Goal: Task Accomplishment & Management: Manage account settings

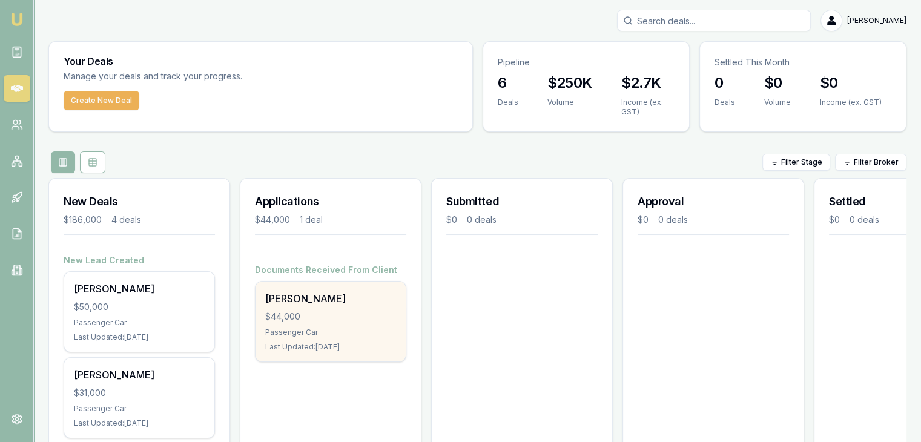
click at [285, 313] on div "$44,000" at bounding box center [330, 316] width 131 height 12
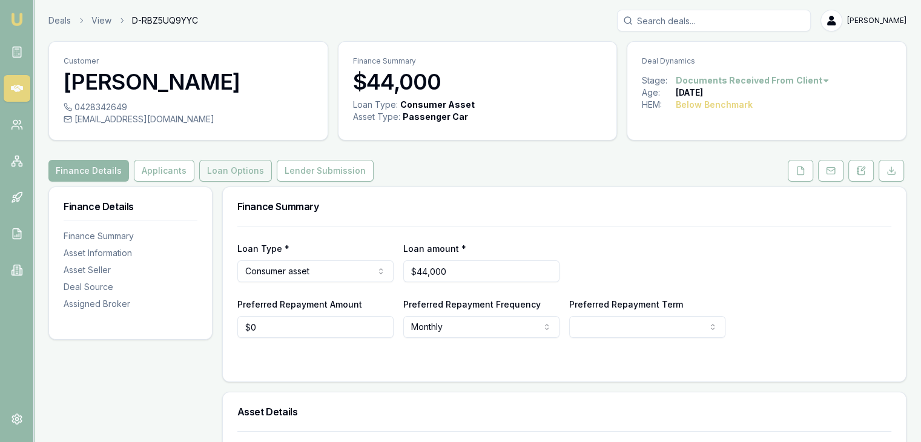
click at [218, 171] on button "Loan Options" at bounding box center [235, 171] width 73 height 22
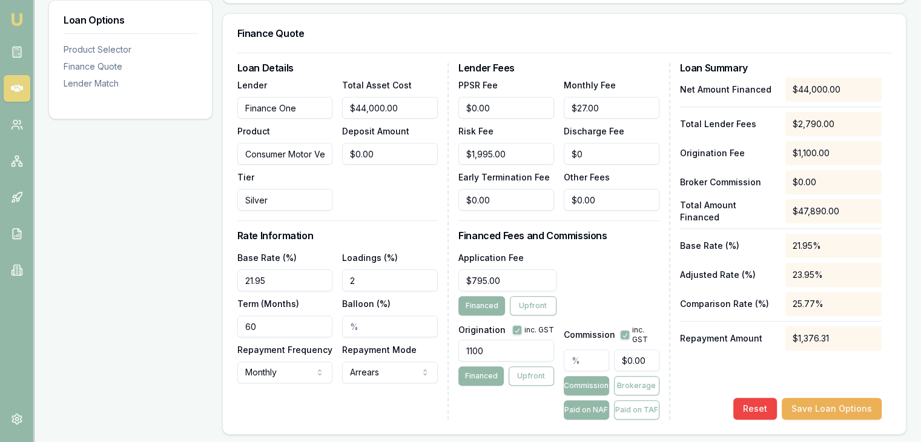
scroll to position [303, 0]
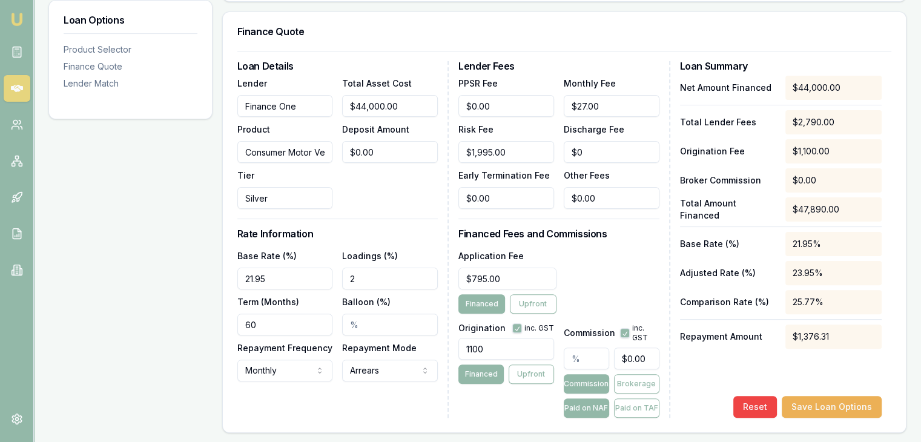
drag, startPoint x: 271, startPoint y: 327, endPoint x: 174, endPoint y: 334, distance: 97.7
click at [176, 334] on div "Loan Options Product Selector Finance Quote Lender Match Product Selector Consu…" at bounding box center [477, 334] width 858 height 901
type input "72"
click at [818, 405] on button "Save Loan Options" at bounding box center [831, 407] width 100 height 22
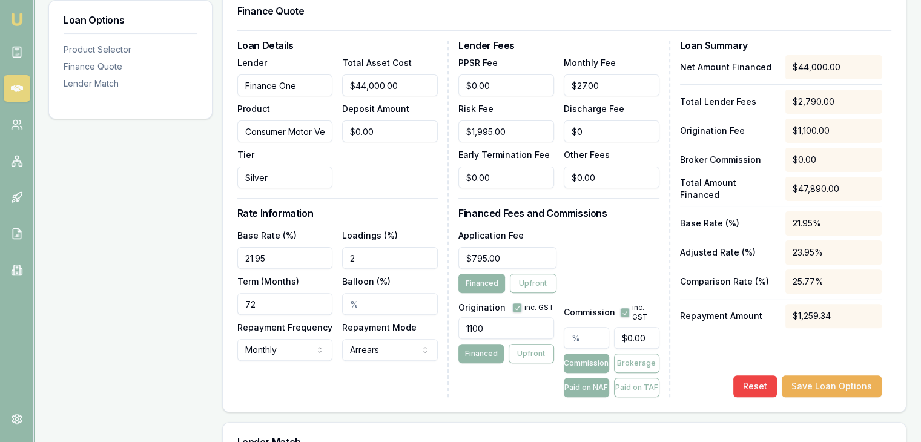
scroll to position [363, 0]
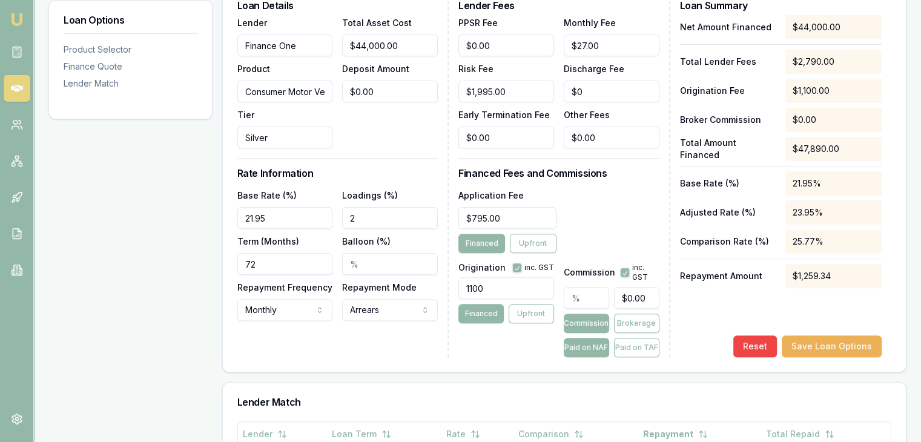
click at [361, 217] on input "2" at bounding box center [390, 218] width 96 height 22
click at [822, 344] on button "Save Loan Options" at bounding box center [831, 346] width 100 height 22
type input "$44,000.00"
type input "$0.00"
type input "21.95%"
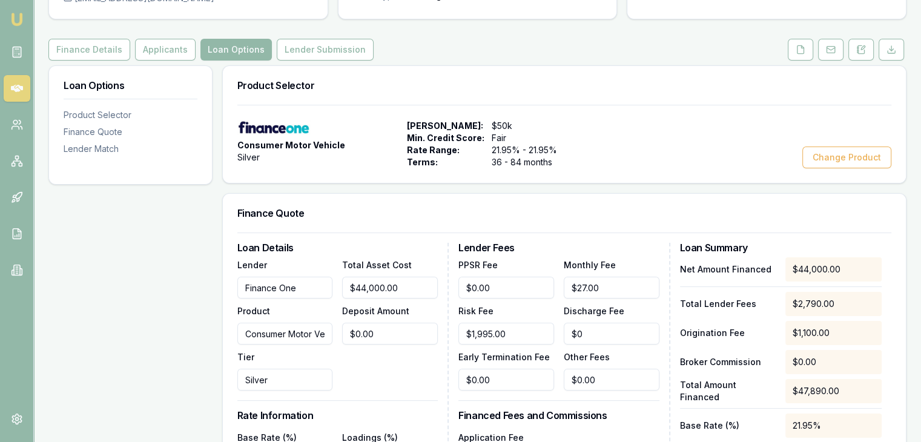
scroll to position [0, 0]
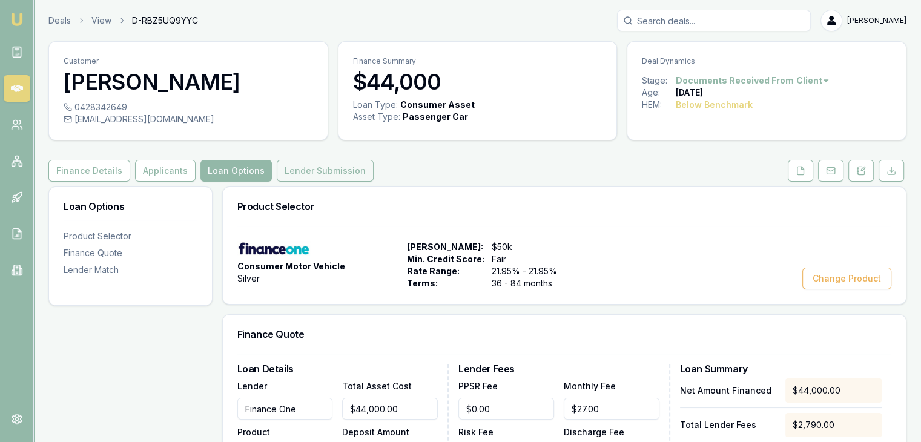
click at [287, 174] on button "Lender Submission" at bounding box center [325, 171] width 97 height 22
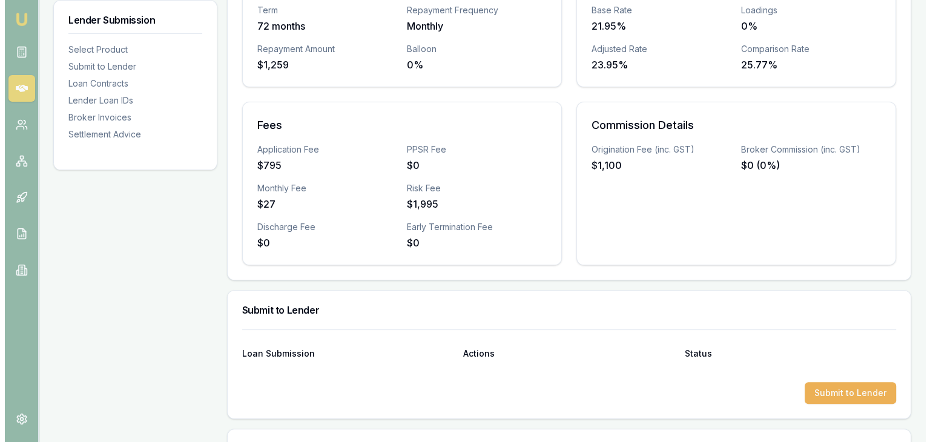
scroll to position [363, 0]
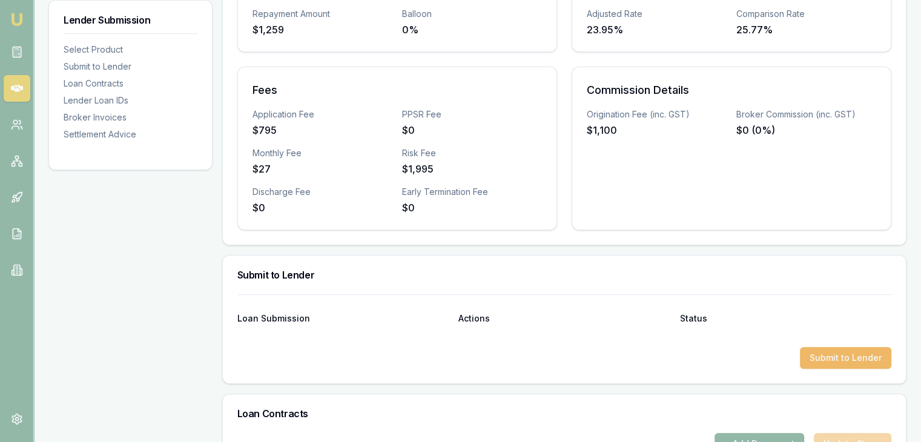
click at [824, 355] on button "Submit to Lender" at bounding box center [844, 358] width 91 height 22
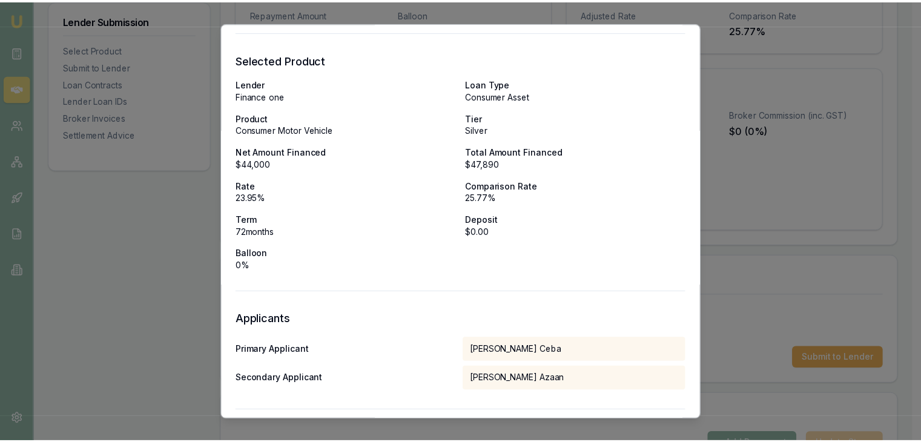
scroll to position [0, 0]
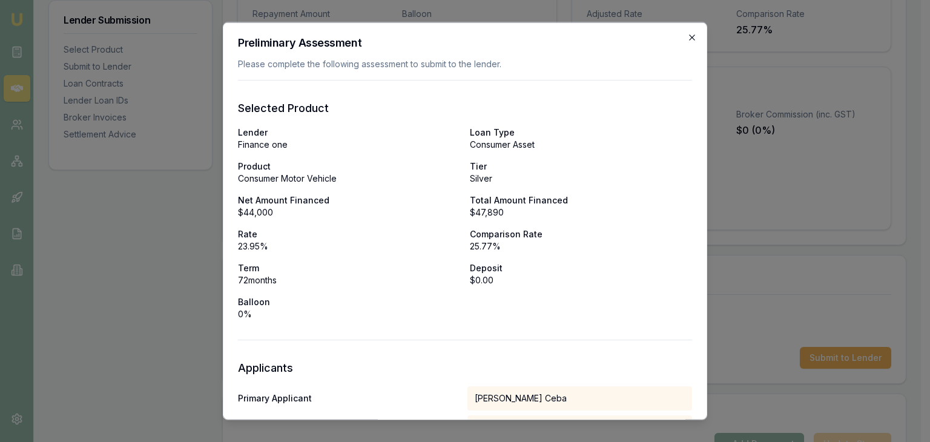
click at [689, 35] on icon "button" at bounding box center [691, 36] width 5 height 5
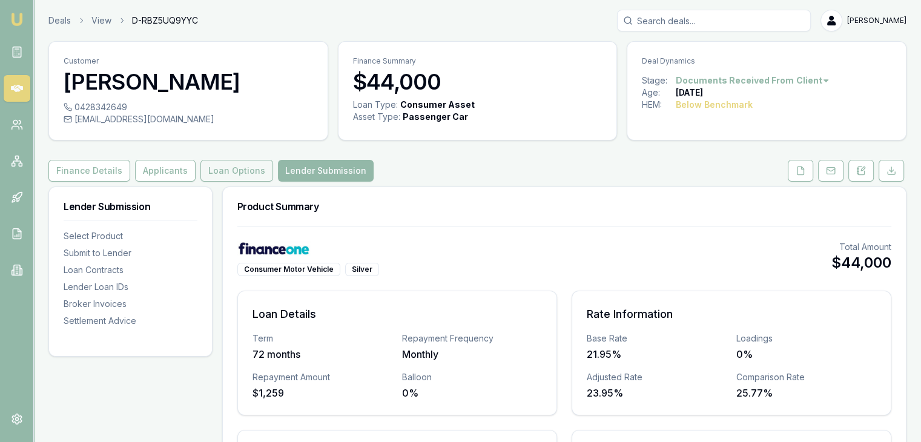
click at [229, 174] on button "Loan Options" at bounding box center [236, 171] width 73 height 22
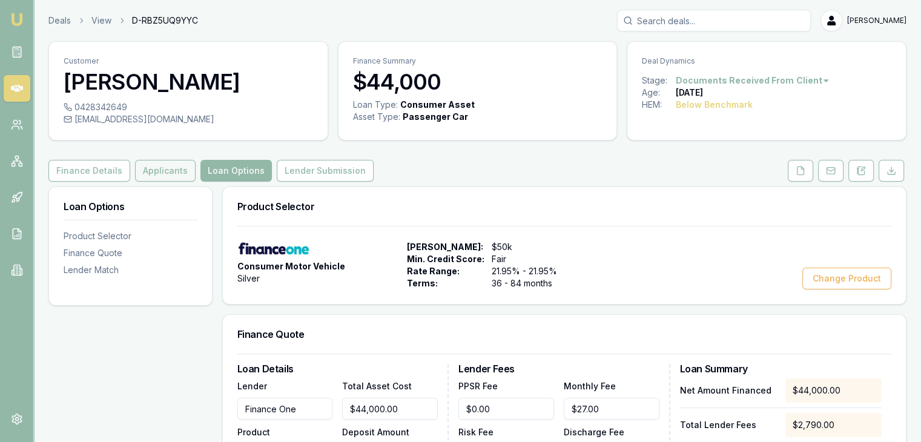
click at [167, 172] on button "Applicants" at bounding box center [165, 171] width 61 height 22
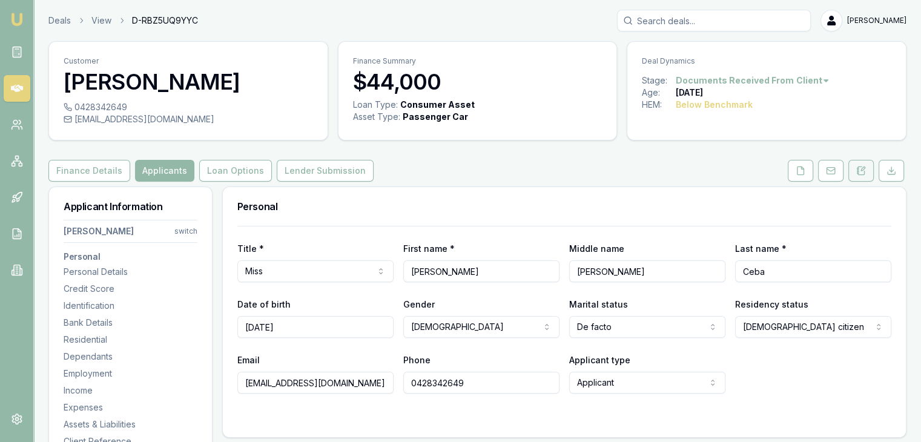
click at [863, 168] on icon at bounding box center [861, 171] width 10 height 10
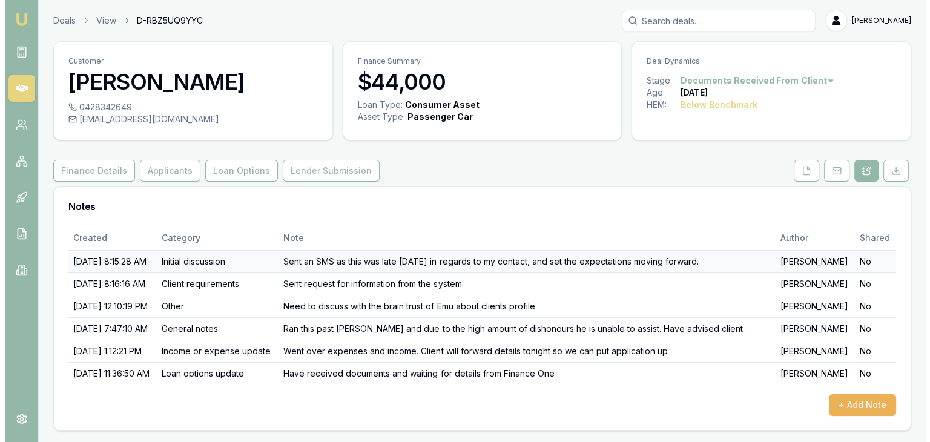
scroll to position [70, 0]
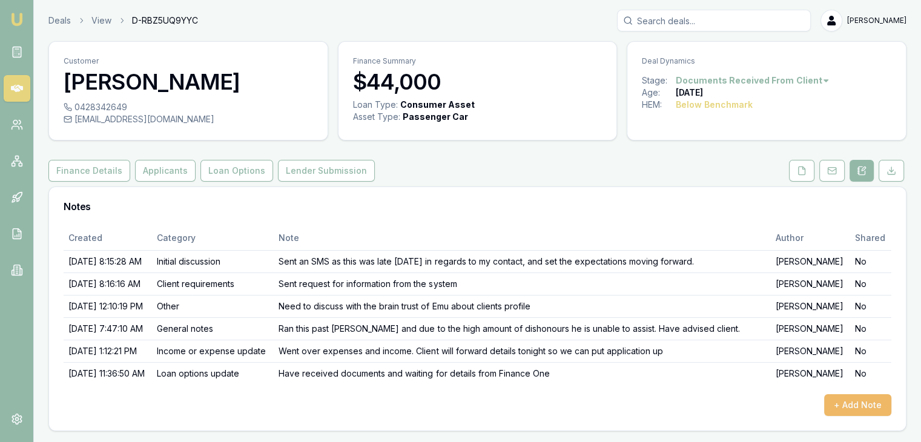
click at [859, 402] on button "+ Add Note" at bounding box center [857, 405] width 67 height 22
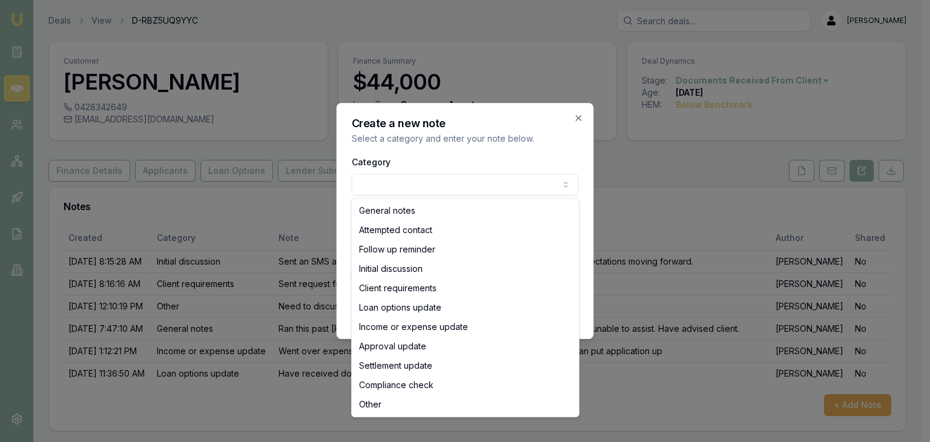
click at [367, 186] on body "Emu Broker Deals View D-RBZ5UQ9YYC [PERSON_NAME] Toggle Menu Customer [PERSON_N…" at bounding box center [460, 221] width 921 height 442
select select "OTHER"
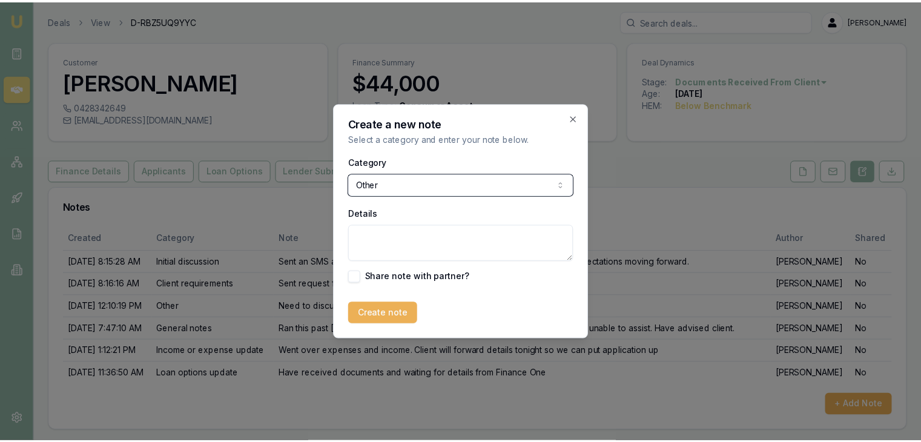
scroll to position [0, 0]
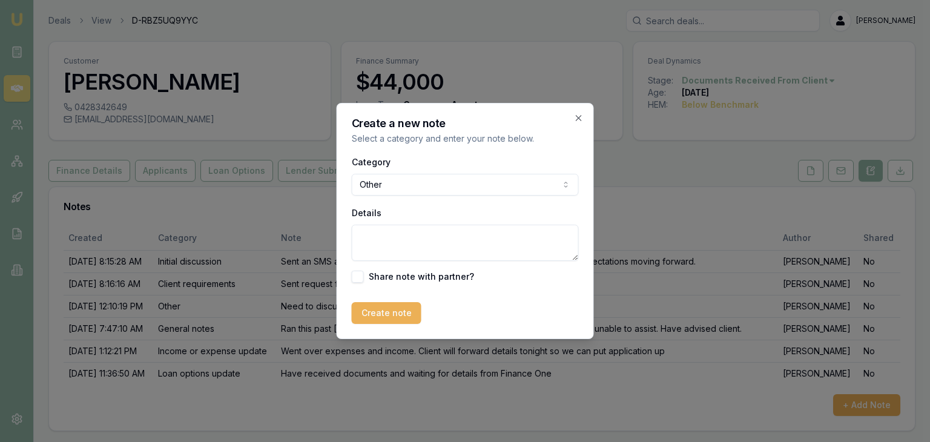
click at [363, 227] on textarea "Details" at bounding box center [465, 243] width 227 height 36
type textarea "Added partner to the application for the $44k request"
click at [387, 310] on button "Create note" at bounding box center [387, 313] width 70 height 22
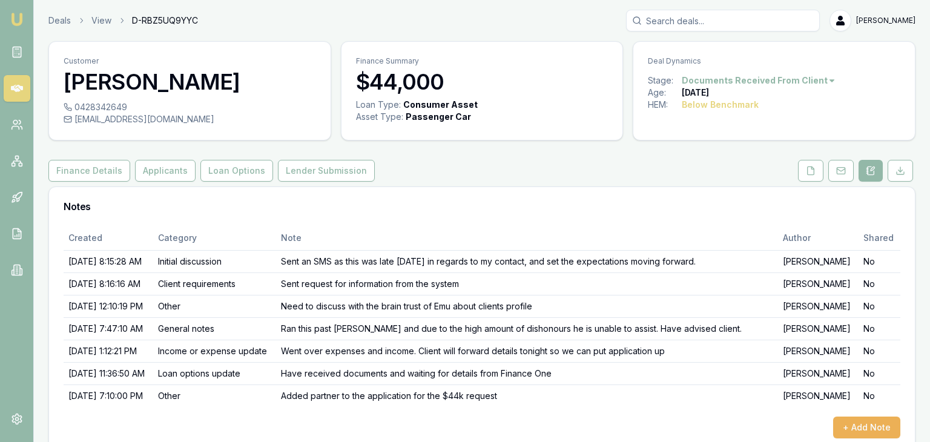
click at [816, 80] on html "Emu Broker Deals View D-RBZ5UQ9YYC [PERSON_NAME] Toggle Menu Customer [PERSON_N…" at bounding box center [465, 221] width 930 height 442
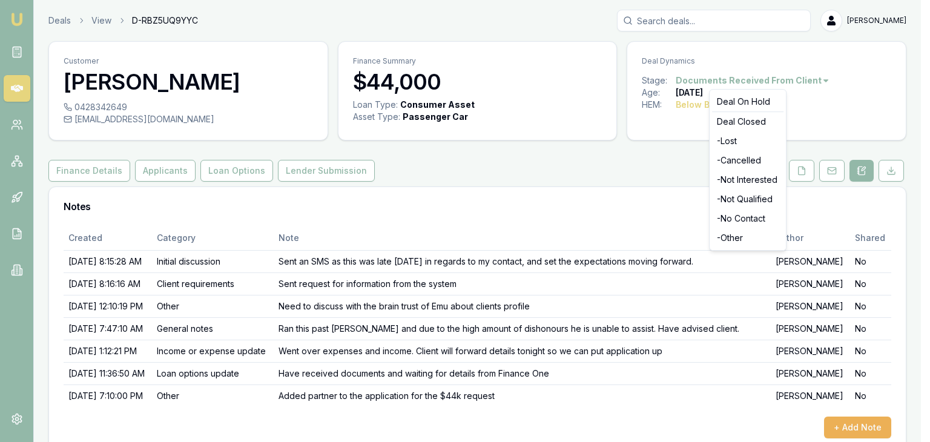
click at [848, 80] on html "Emu Broker Deals View D-RBZ5UQ9YYC [PERSON_NAME] Toggle Menu Customer [PERSON_N…" at bounding box center [465, 221] width 930 height 442
